Goal: Task Accomplishment & Management: Complete application form

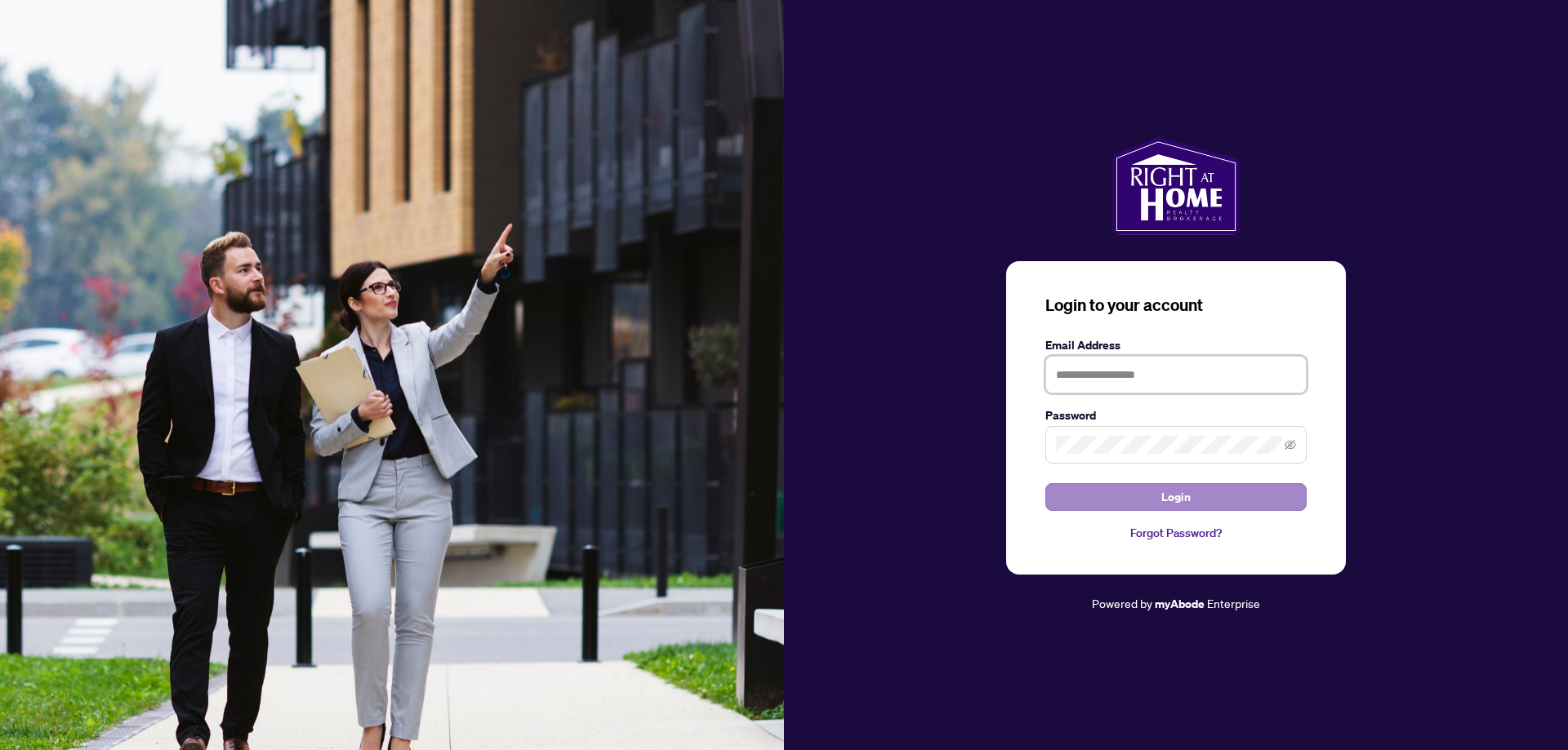
type input "**********"
click at [1113, 501] on button "Login" at bounding box center [1176, 496] width 261 height 28
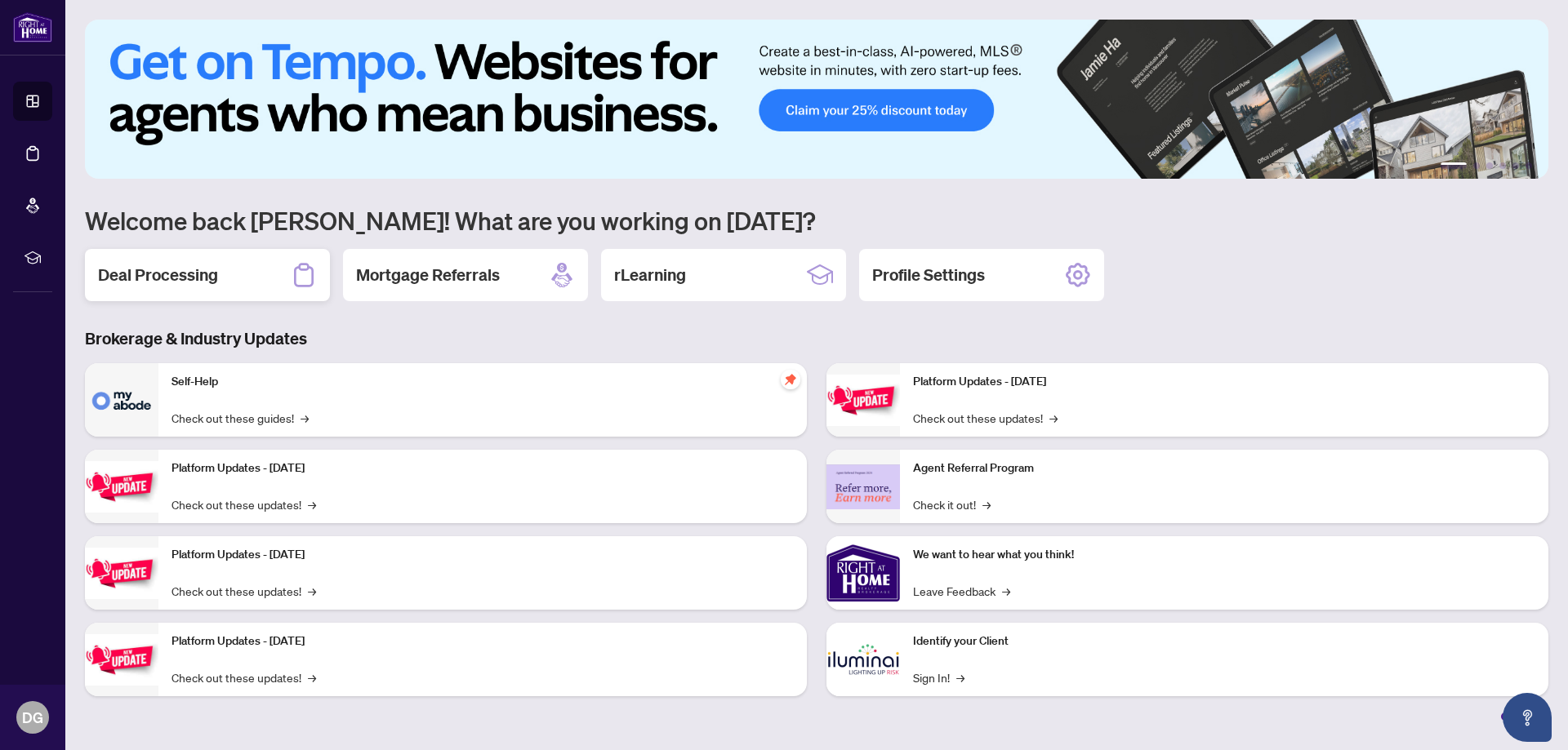
click at [168, 260] on div "Deal Processing" at bounding box center [207, 275] width 245 height 52
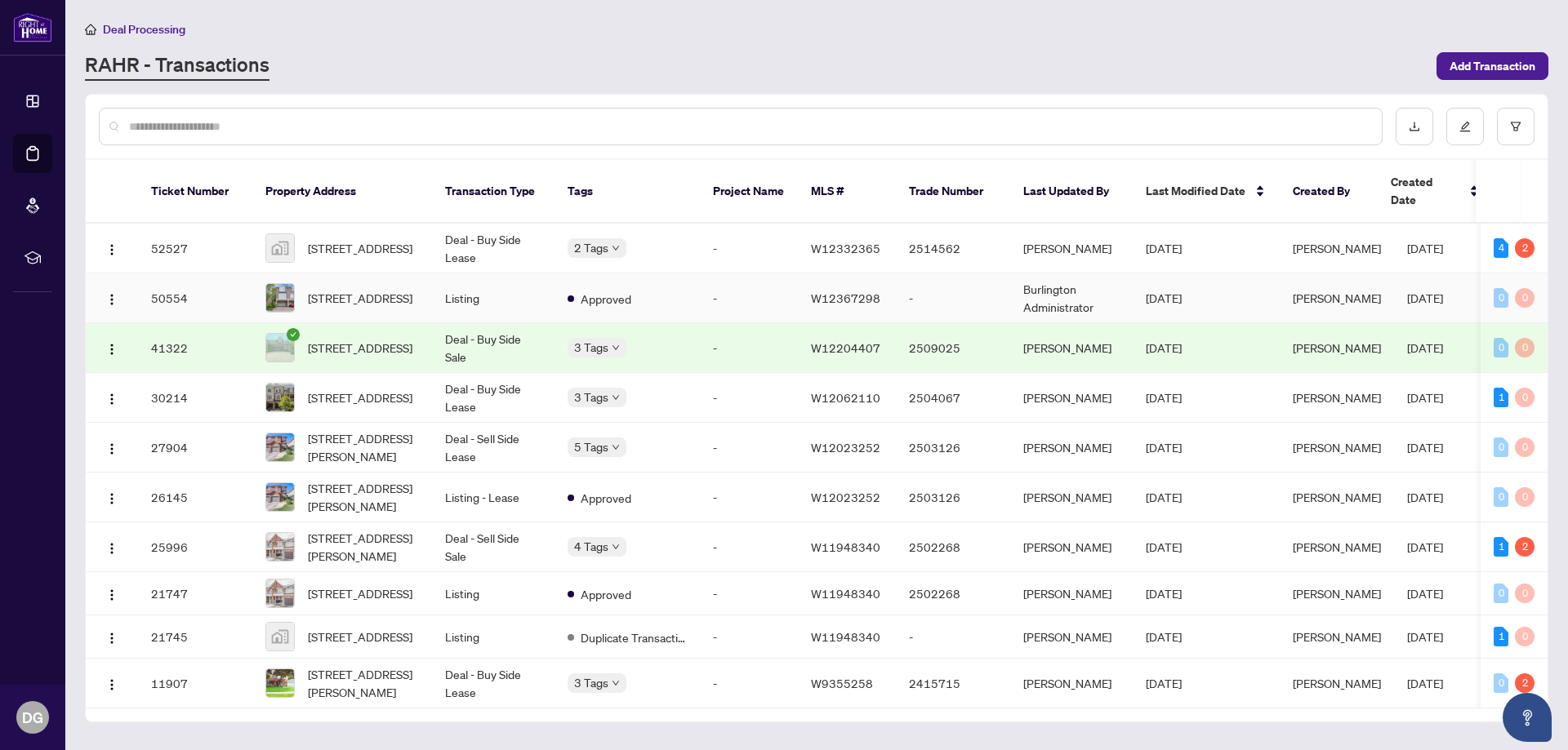
click at [480, 230] on td "Deal - Buy Side Lease" at bounding box center [492, 248] width 122 height 50
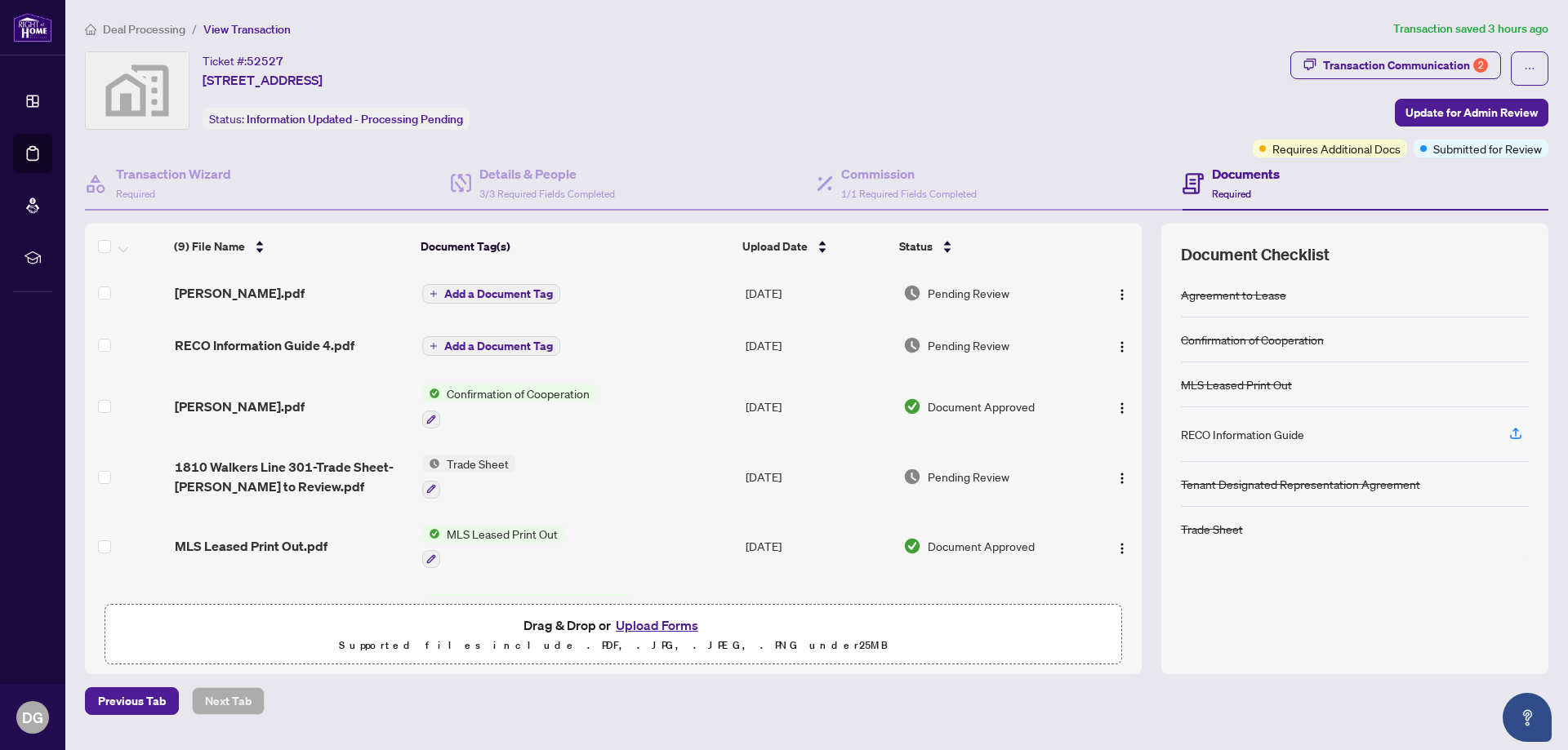
scroll to position [163, 0]
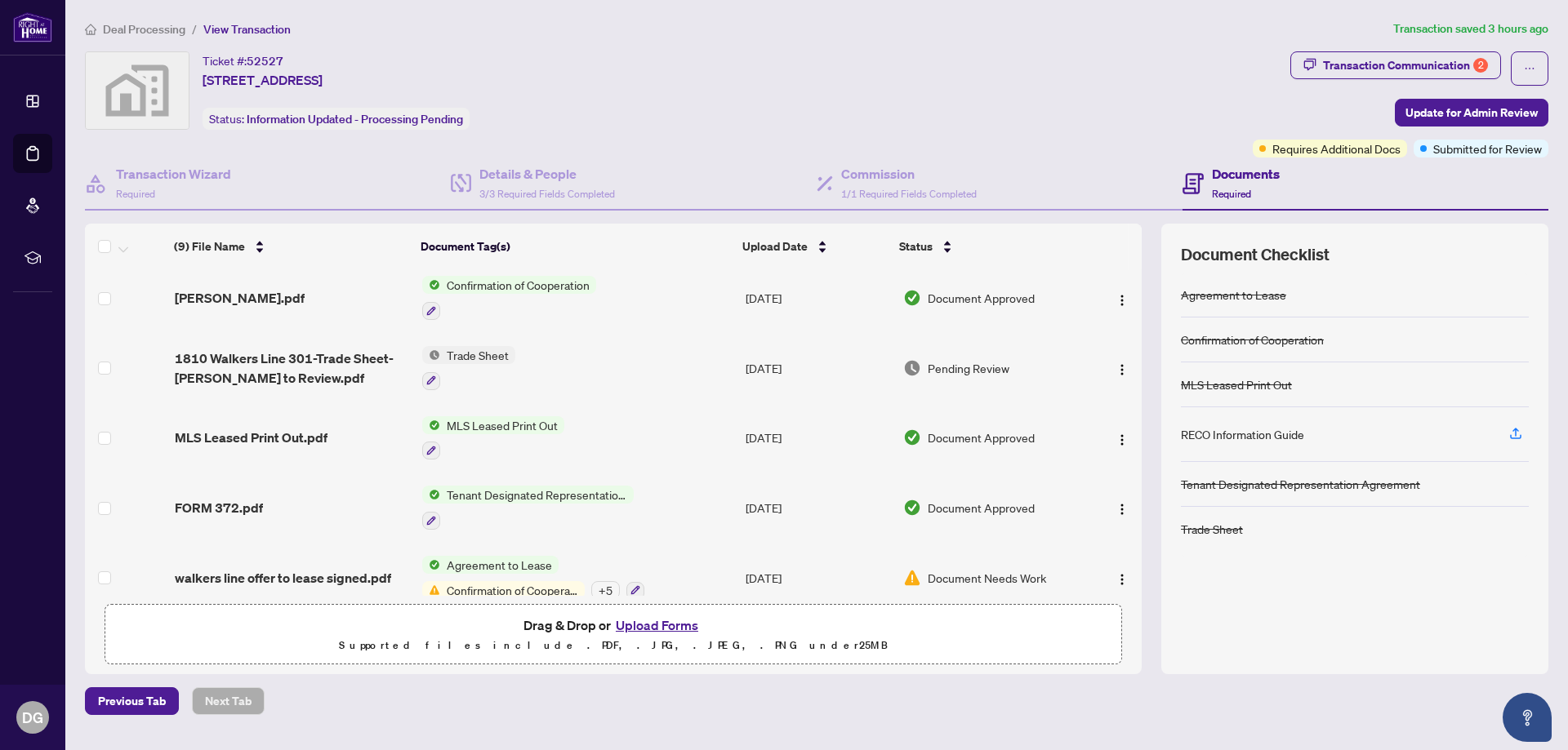
click at [478, 358] on span "Trade Sheet" at bounding box center [478, 355] width 75 height 18
click at [438, 437] on span "Trade Sheet" at bounding box center [432, 435] width 75 height 18
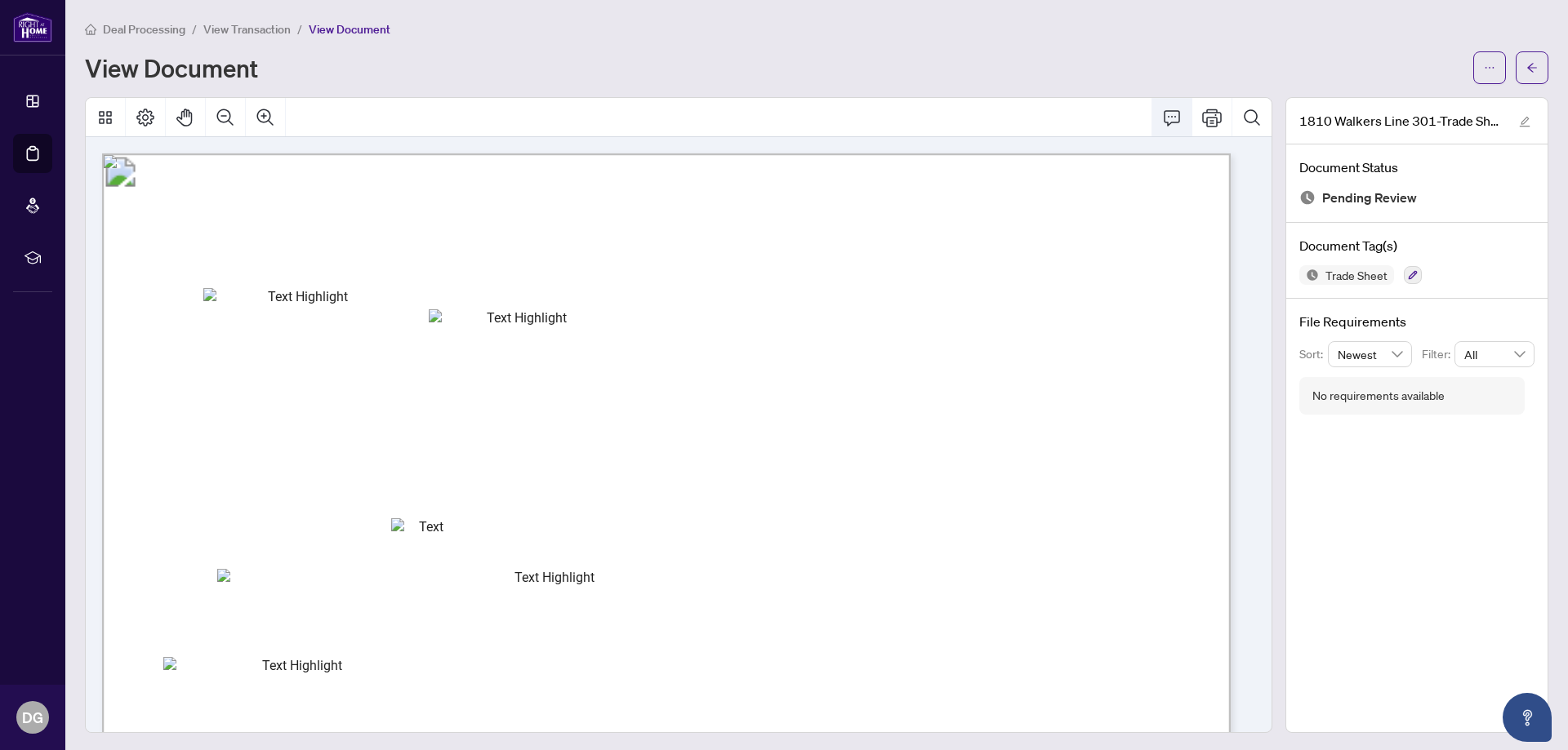
click at [1163, 121] on icon "Comment" at bounding box center [1171, 117] width 16 height 15
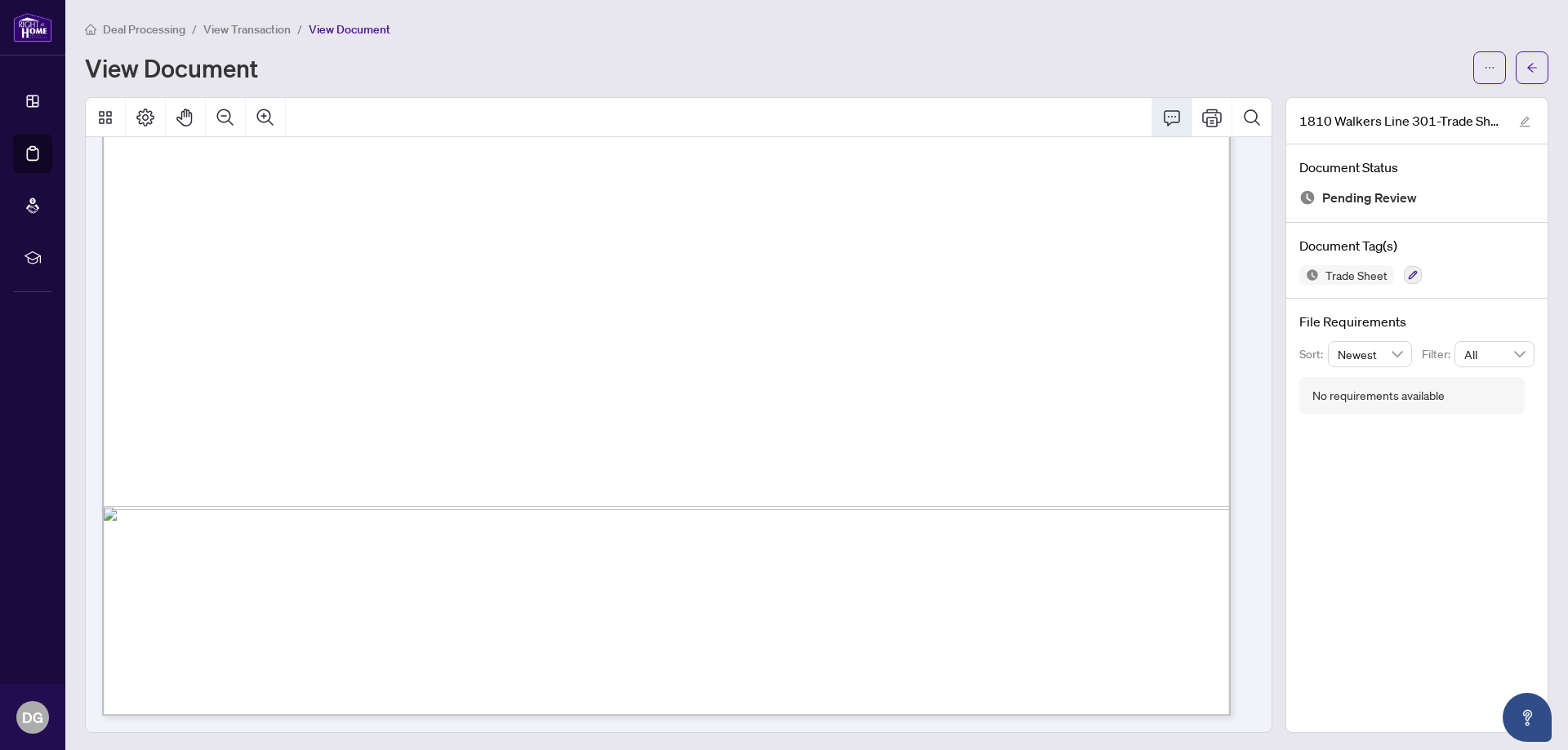
scroll to position [2, 0]
click at [1207, 116] on icon "Print" at bounding box center [1212, 116] width 20 height 20
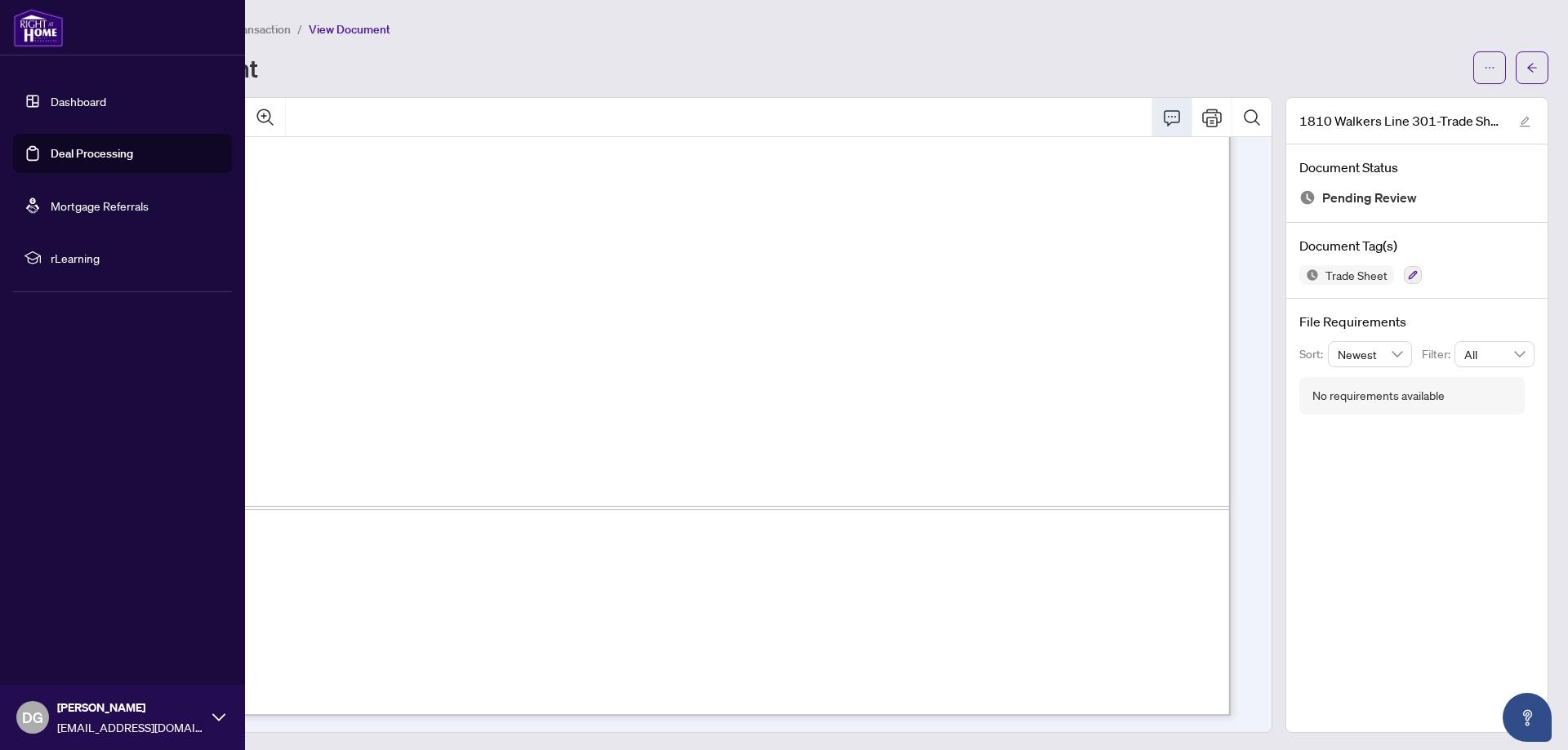
click at [59, 109] on link "Dashboard" at bounding box center [79, 101] width 55 height 14
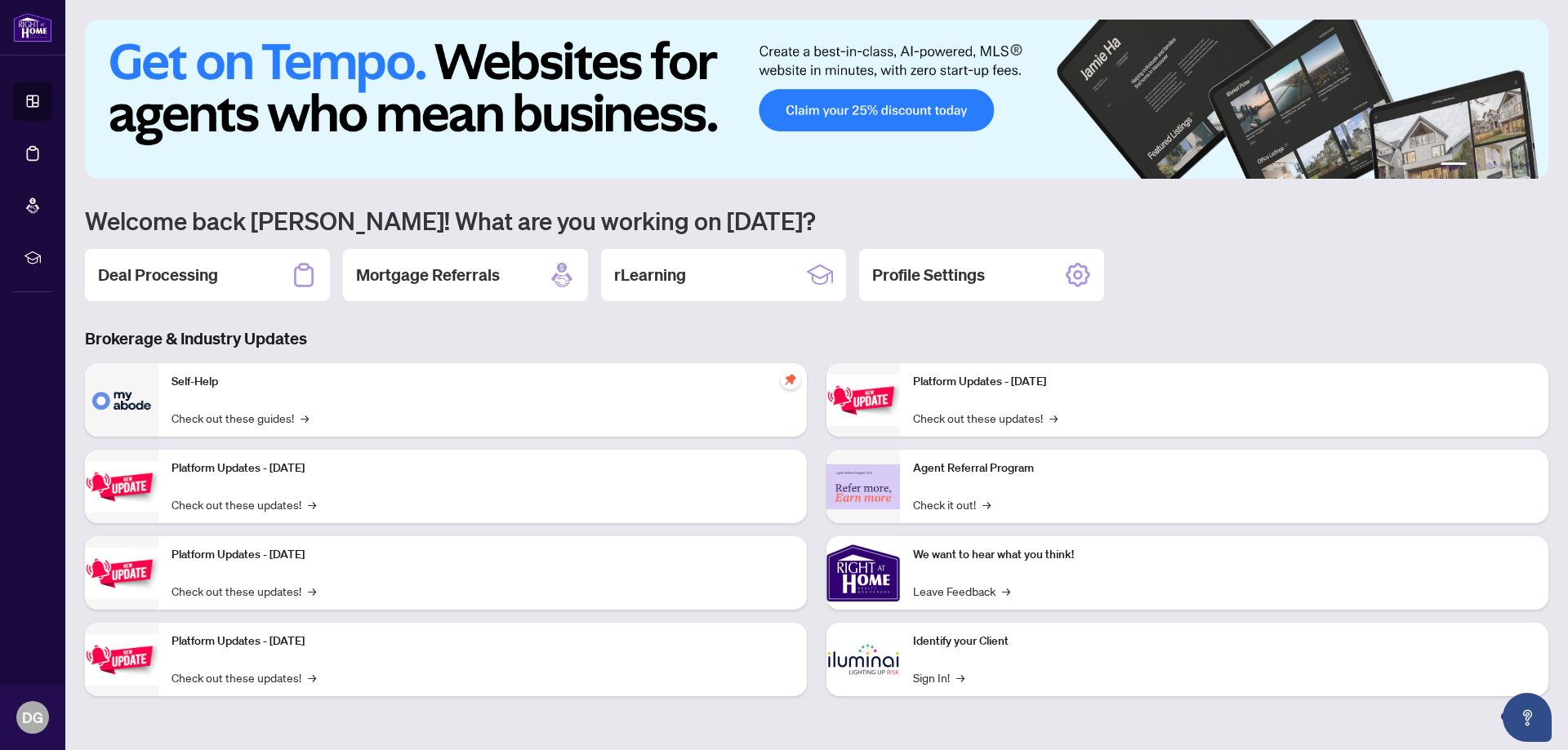
drag, startPoint x: 128, startPoint y: 281, endPoint x: 426, endPoint y: 312, distance: 299.6
click at [129, 281] on h2 "Deal Processing" at bounding box center [158, 275] width 120 height 23
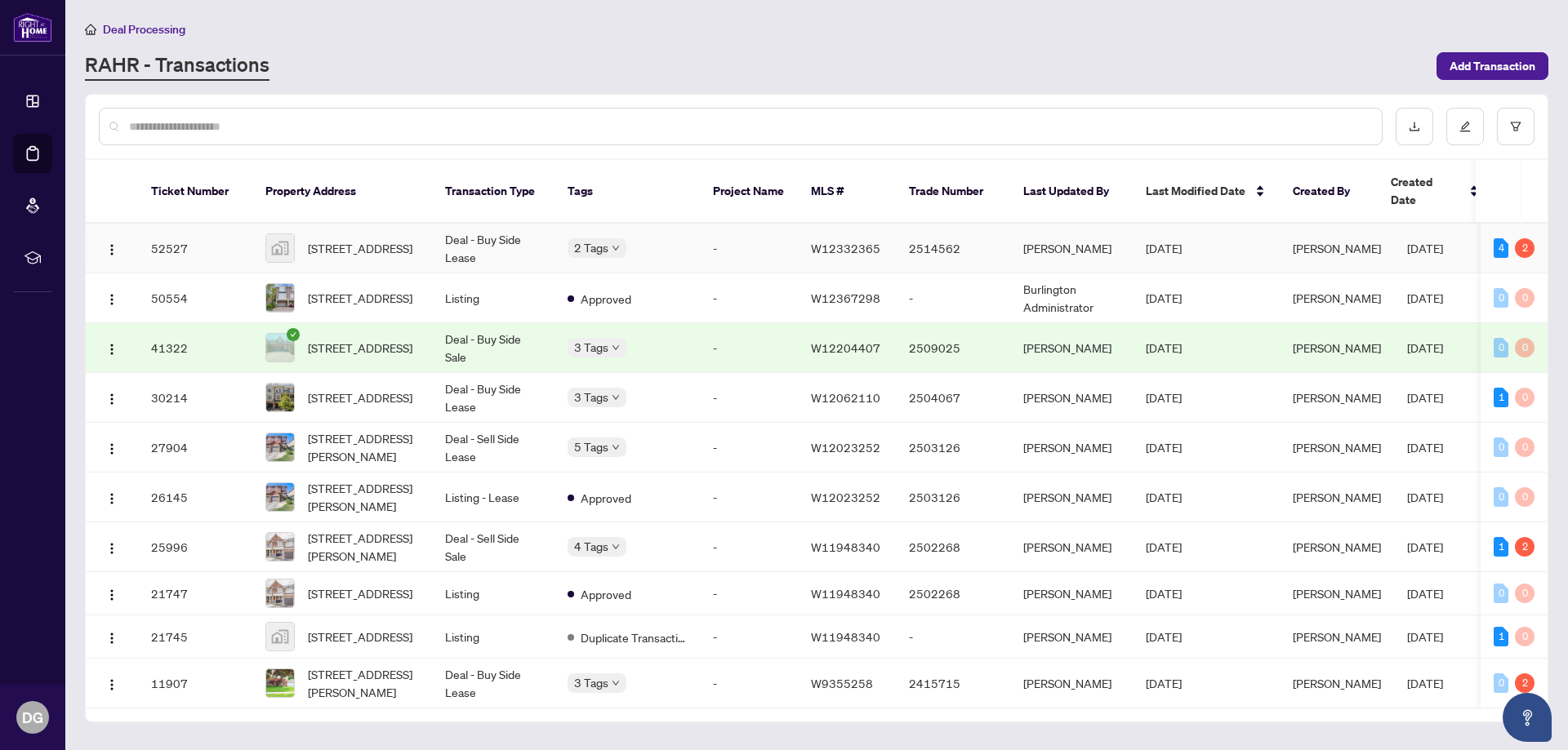
click at [521, 231] on td "Deal - Buy Side Lease" at bounding box center [492, 248] width 122 height 50
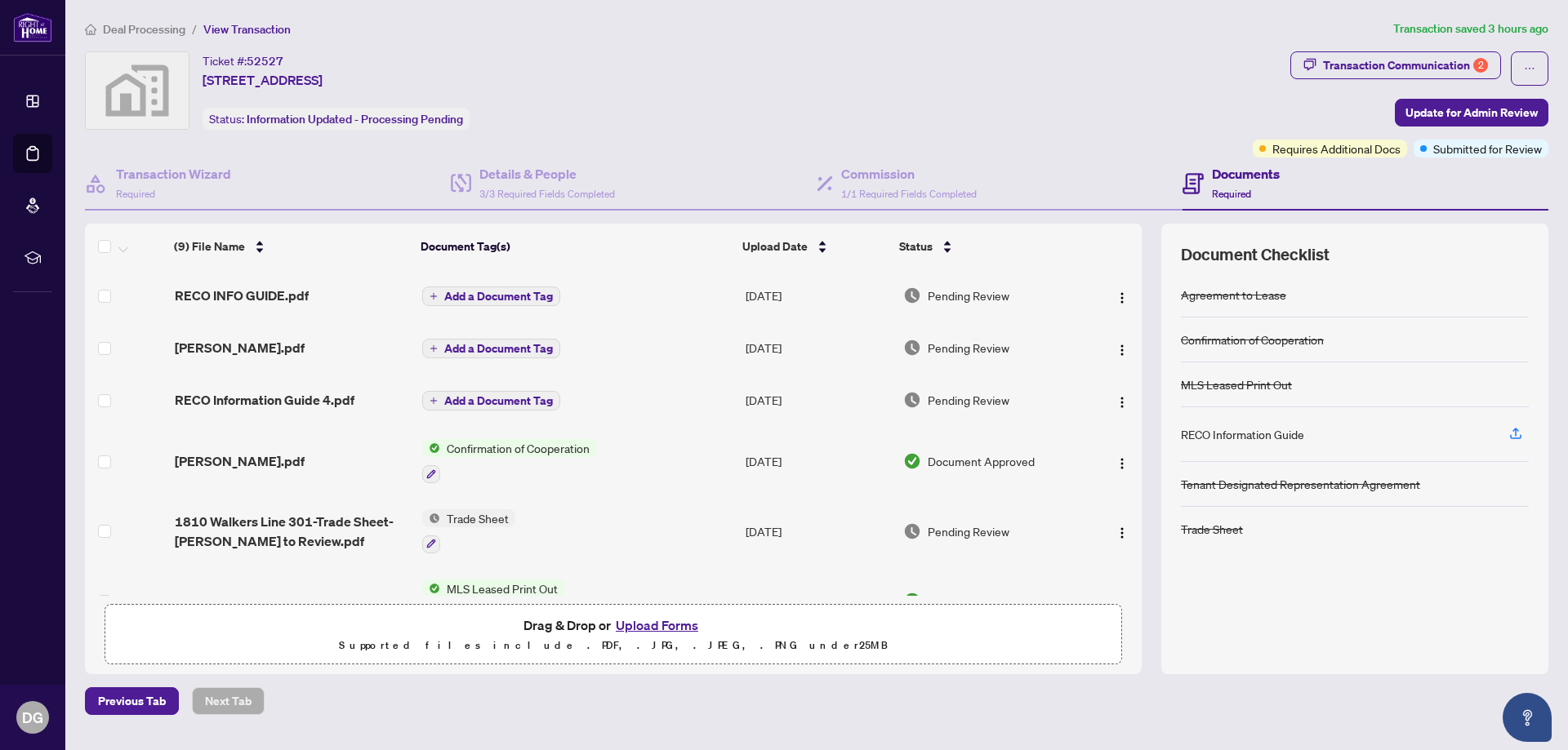
click at [650, 628] on button "Upload Forms" at bounding box center [657, 625] width 92 height 21
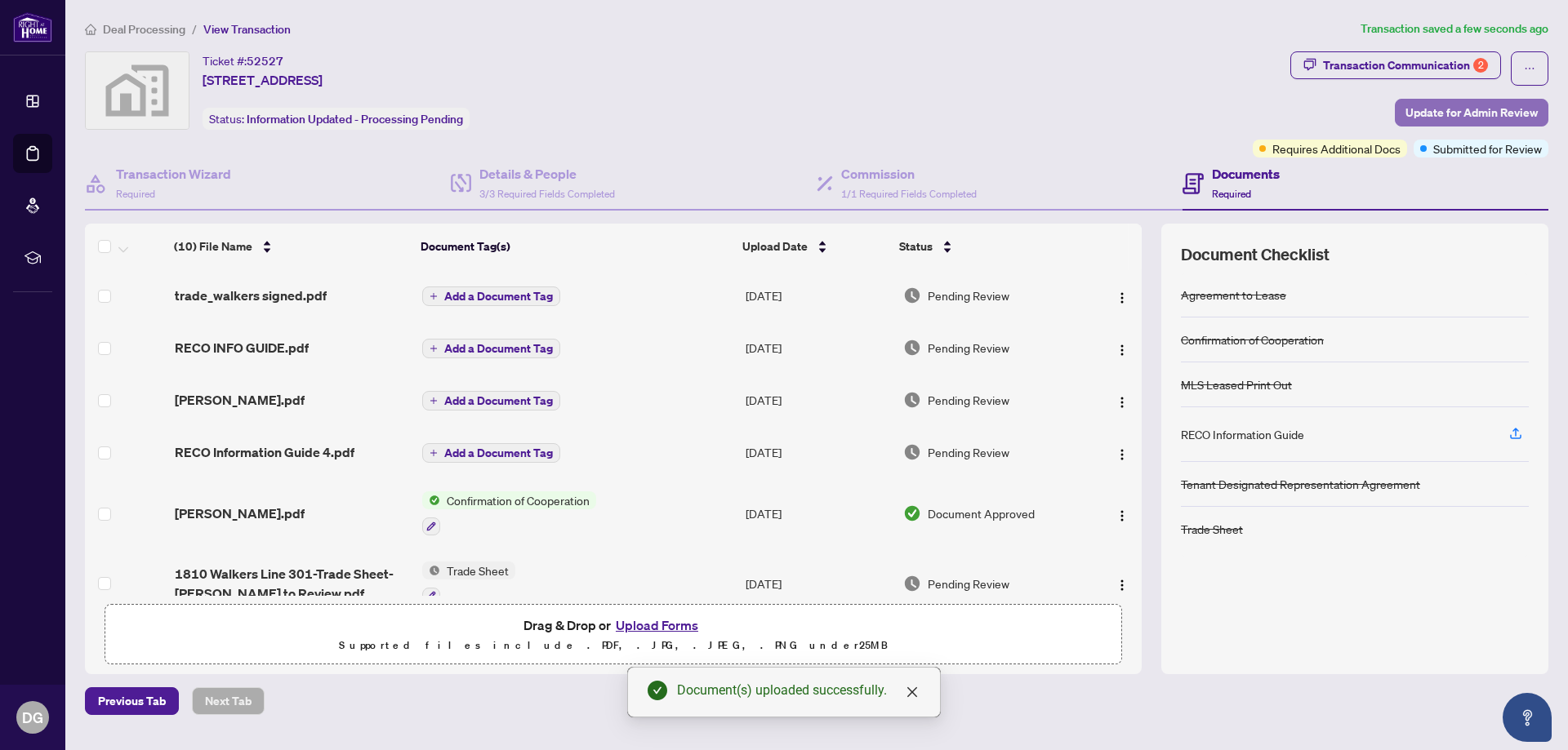
click at [1457, 121] on span "Update for Admin Review" at bounding box center [1472, 112] width 132 height 26
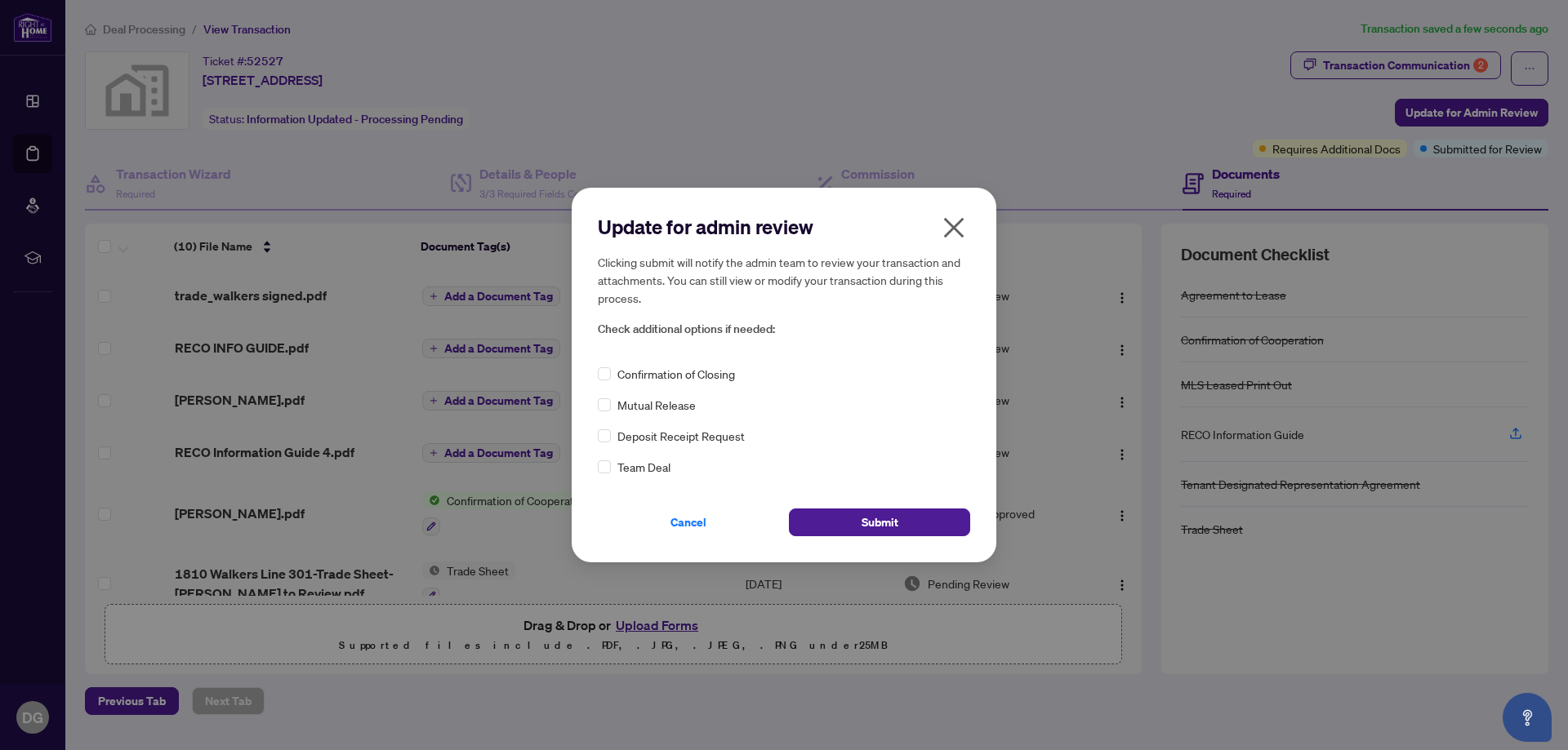
click at [885, 523] on span "Submit" at bounding box center [879, 521] width 37 height 26
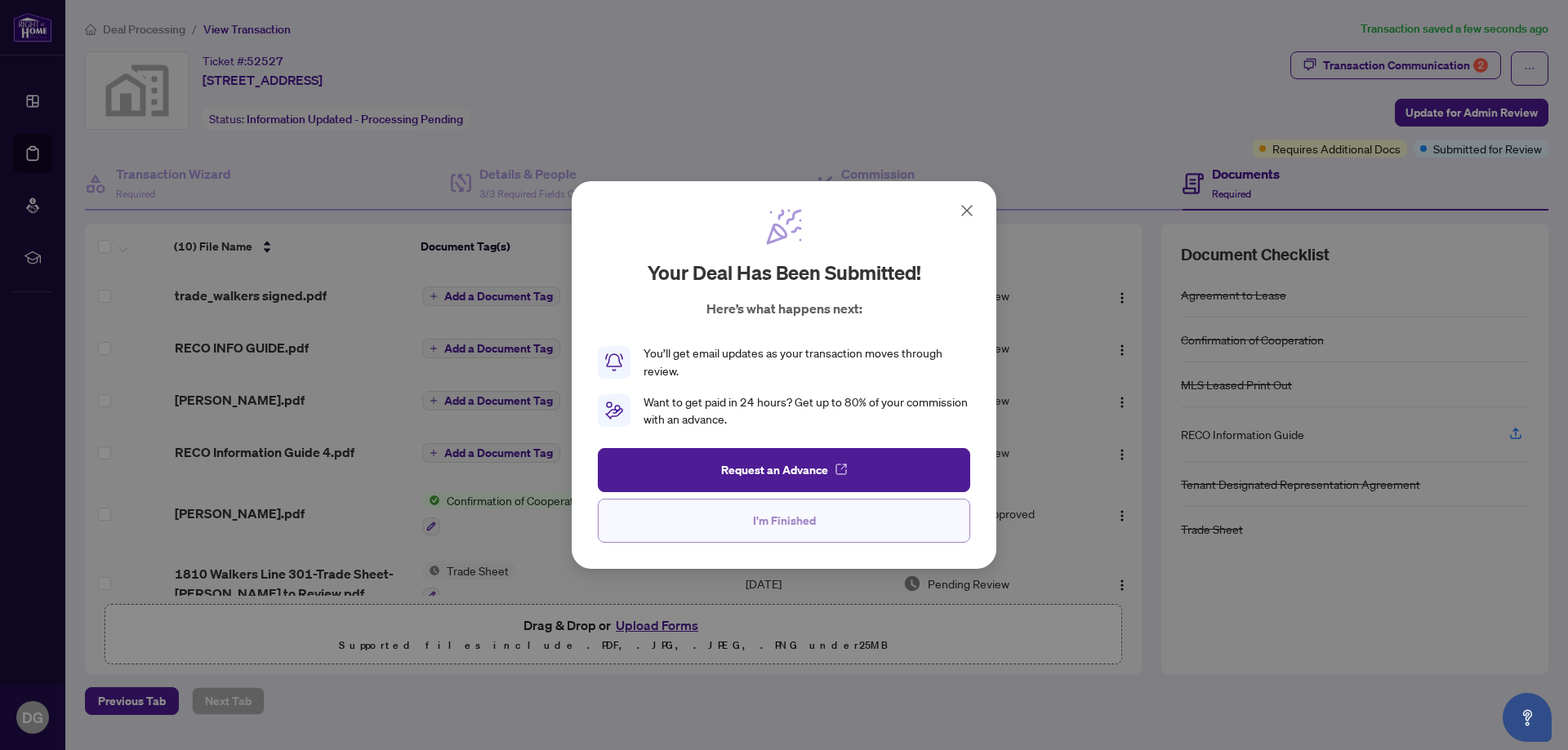
click at [758, 521] on span "I'm Finished" at bounding box center [784, 520] width 63 height 26
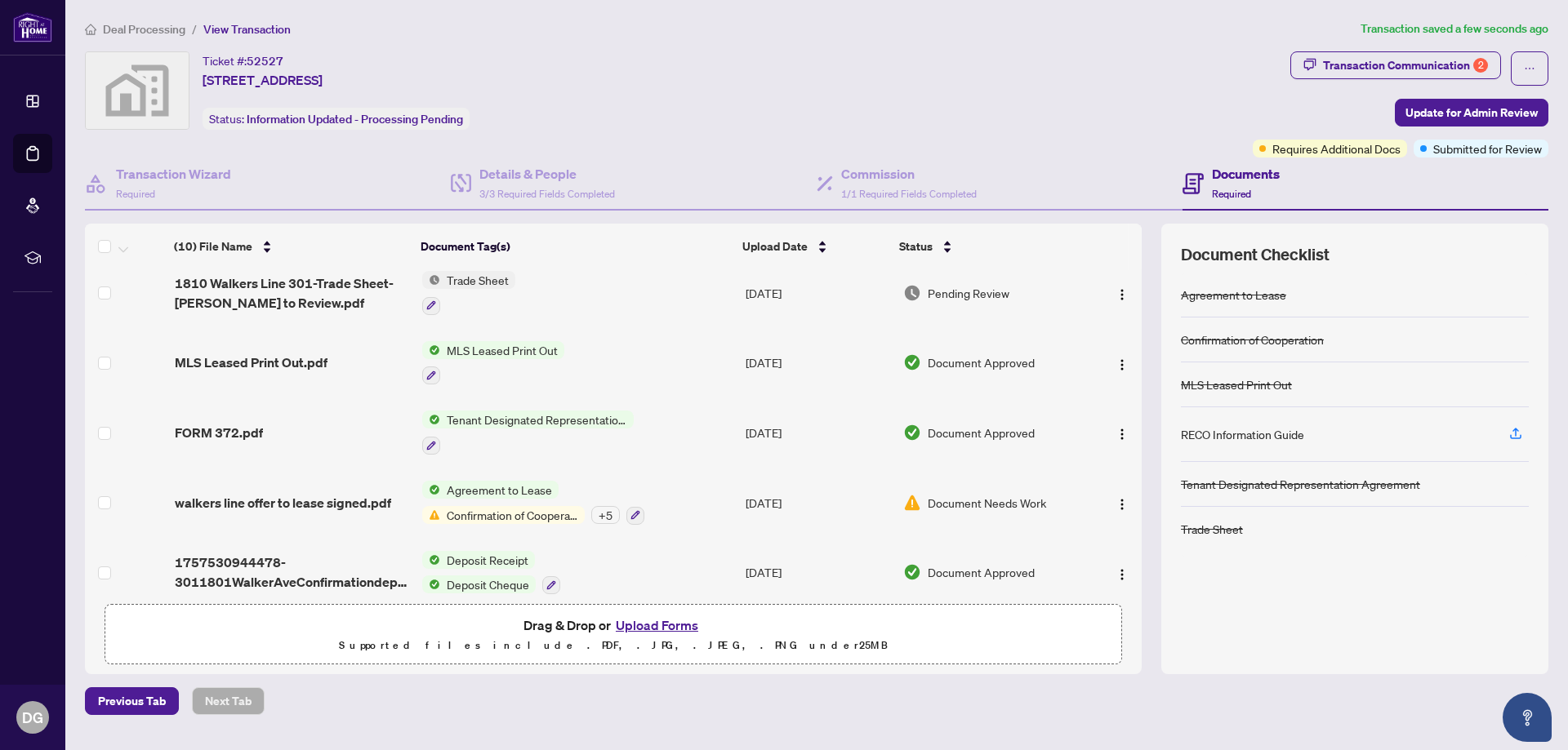
scroll to position [306, 0]
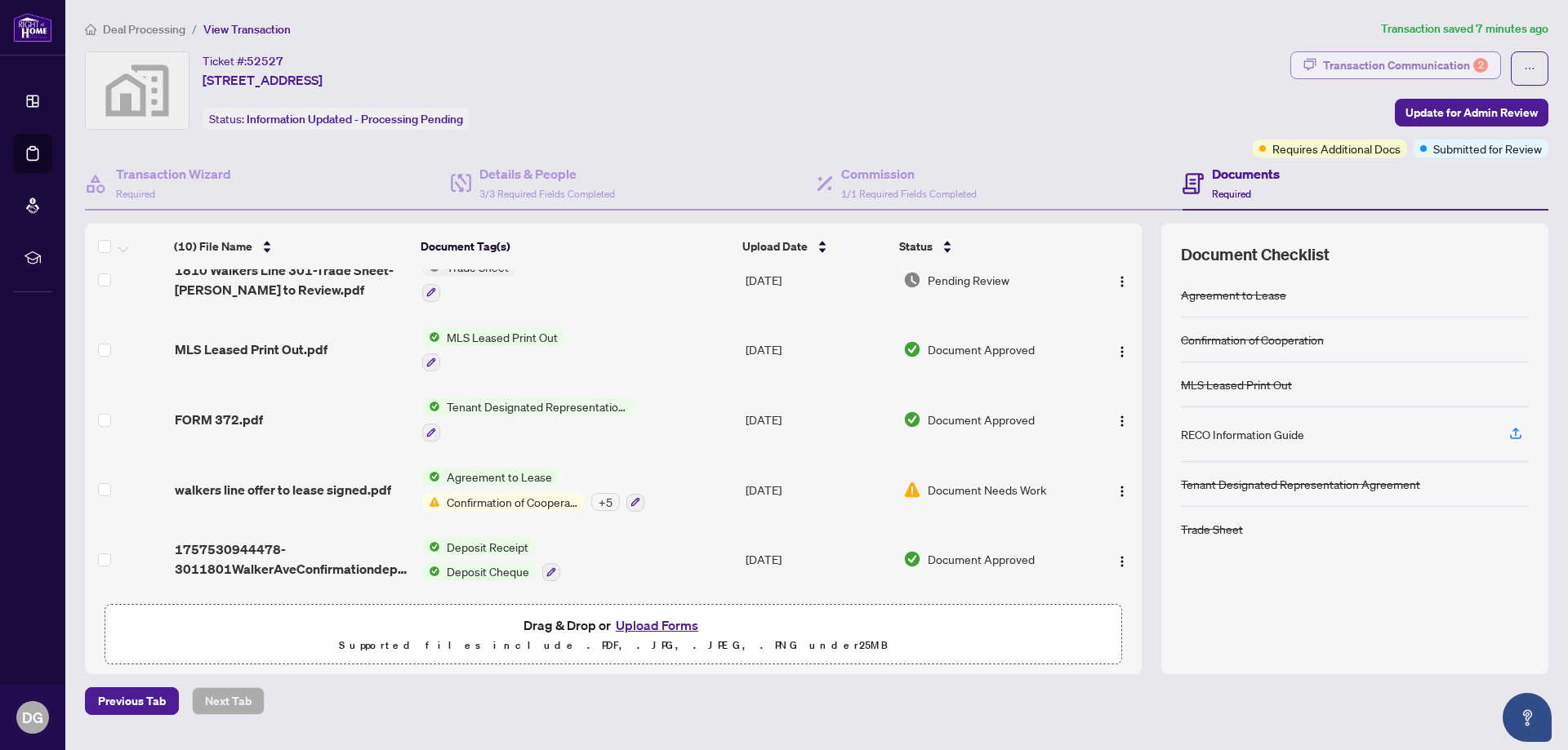
click at [1354, 73] on div "Transaction Communication 2" at bounding box center [1405, 64] width 165 height 26
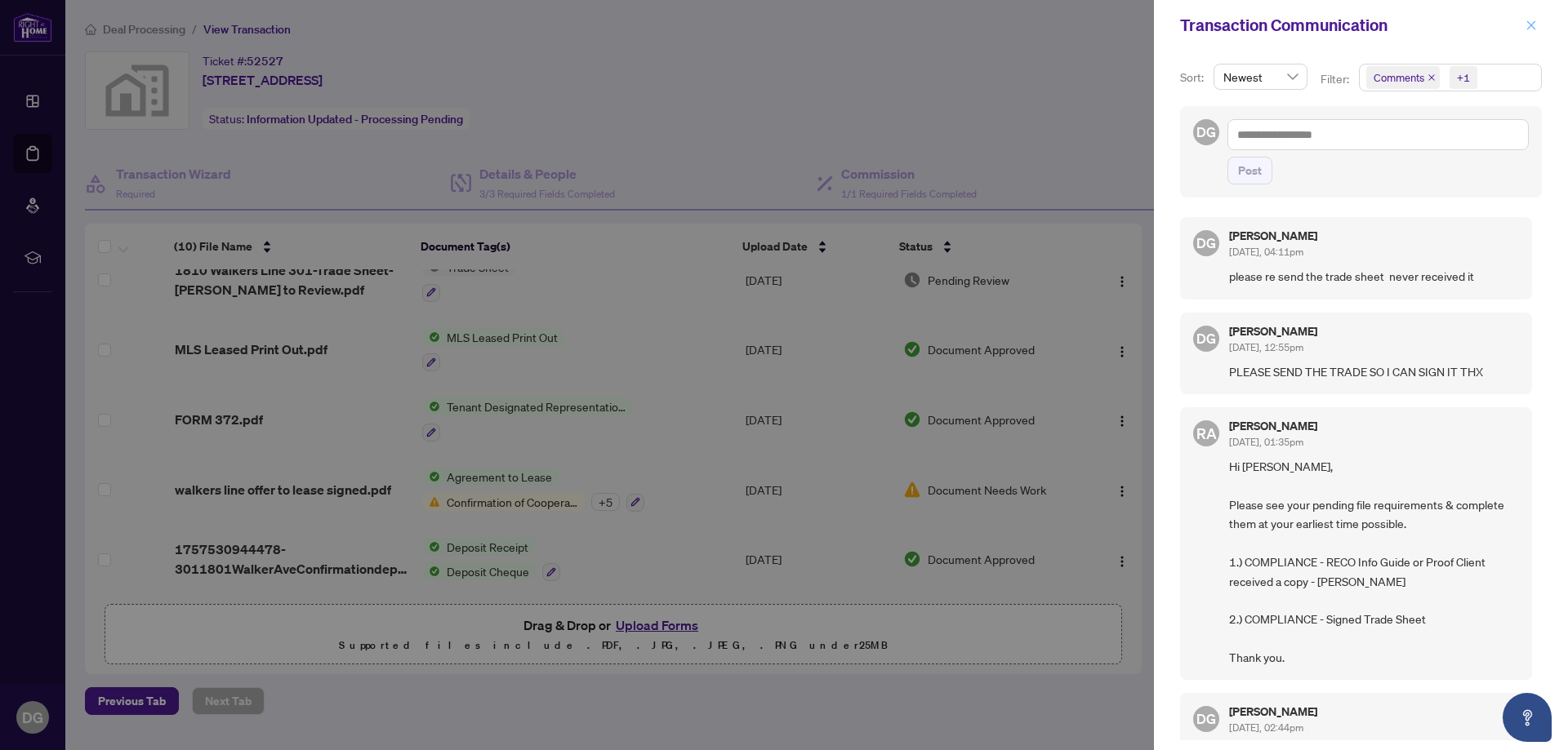
click at [1532, 23] on icon "close" at bounding box center [1530, 25] width 12 height 12
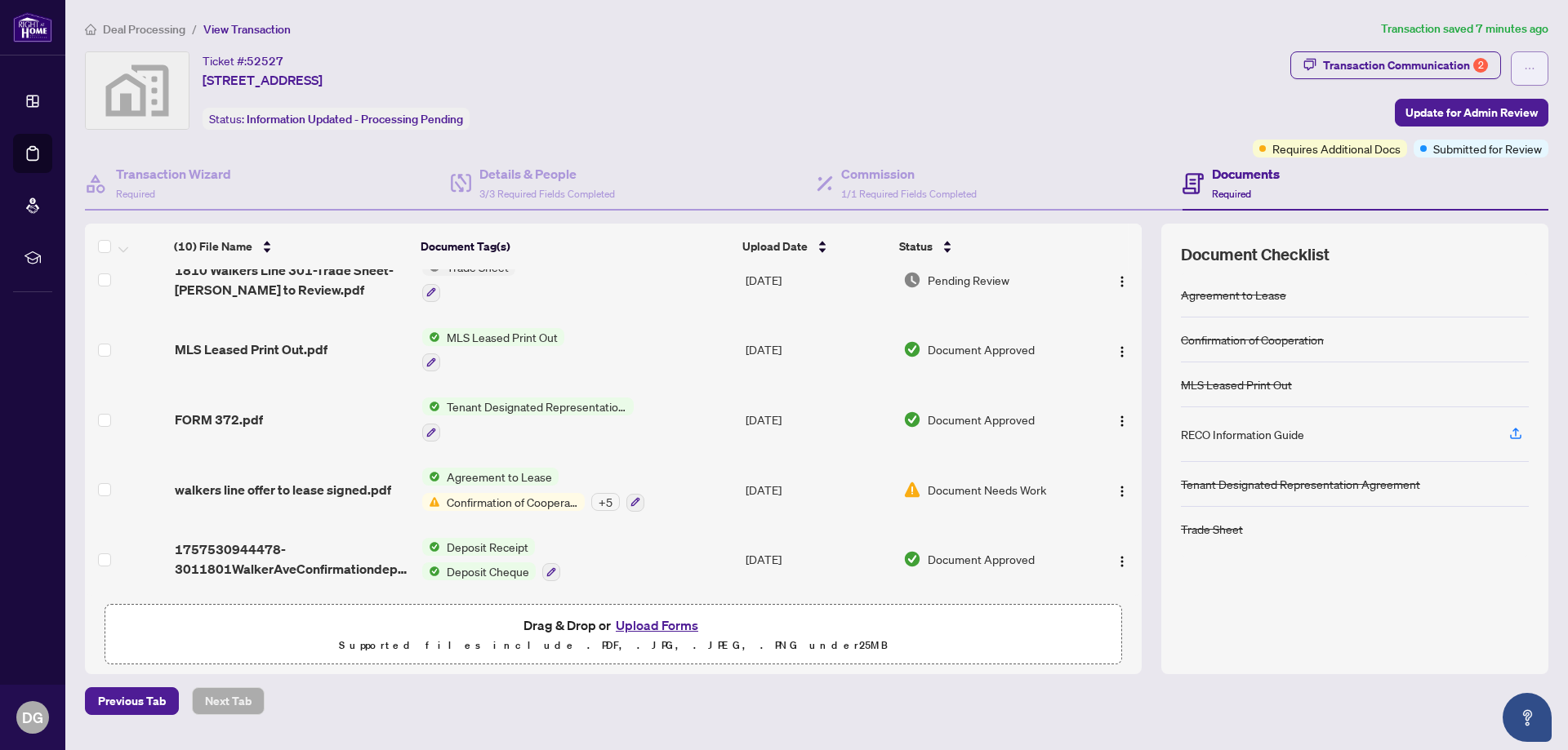
click at [1530, 70] on icon "ellipsis" at bounding box center [1529, 68] width 12 height 12
click at [1244, 94] on div "Ticket #: 52527 [STREET_ADDRESS] Status: Information Updated - Processing Pendi…" at bounding box center [666, 91] width 1161 height 79
